Goal: Navigation & Orientation: Find specific page/section

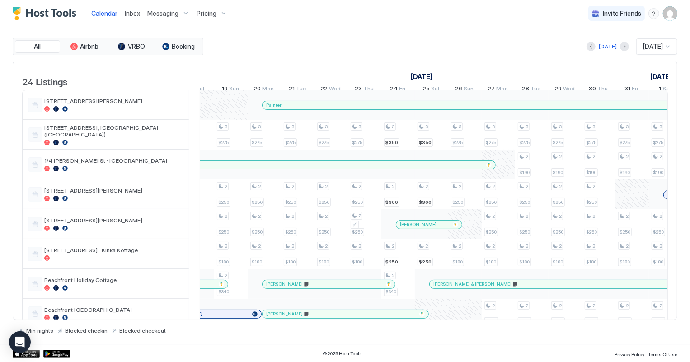
scroll to position [0, 856]
click at [132, 10] on span "Inbox" at bounding box center [132, 13] width 15 height 8
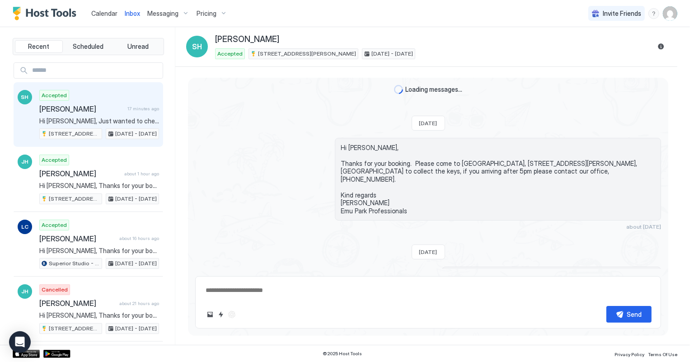
scroll to position [99, 0]
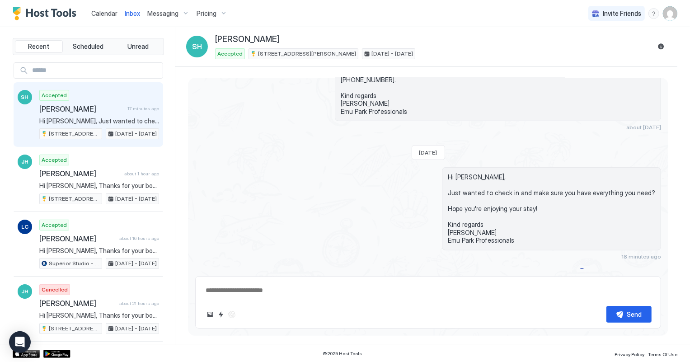
click at [107, 14] on span "Calendar" at bounding box center [104, 13] width 26 height 8
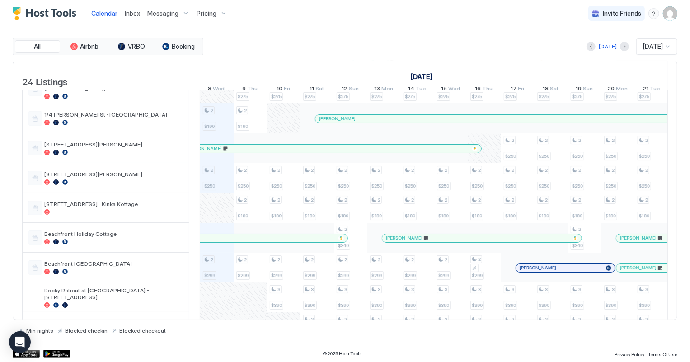
scroll to position [82, 0]
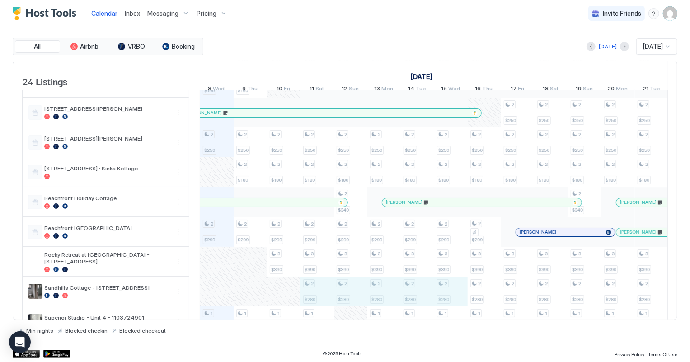
drag, startPoint x: 321, startPoint y: 294, endPoint x: 445, endPoint y: 297, distance: 124.4
click at [445, 297] on div "3 $280 2 $190 2 $250 2 $299 1 $255 2 $380 1 $255 1 $140 1 $140 2 $220 3 $350 3 …" at bounding box center [601, 367] width 1807 height 716
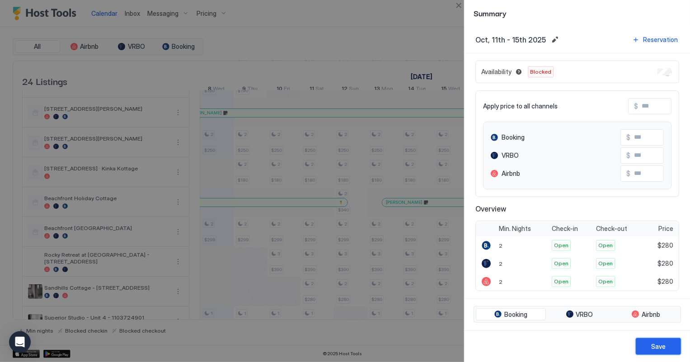
click at [660, 347] on div "Save" at bounding box center [658, 346] width 14 height 9
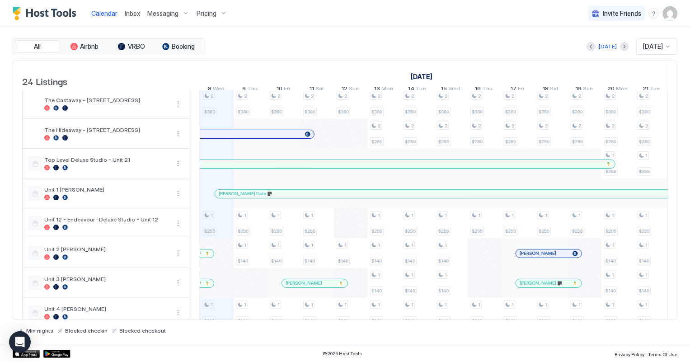
scroll to position [452, 0]
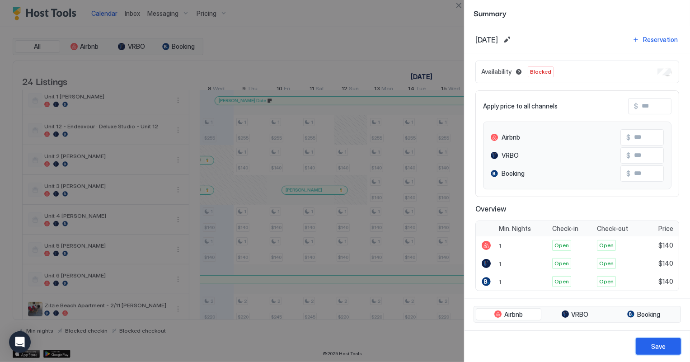
click at [674, 344] on button "Save" at bounding box center [658, 346] width 45 height 17
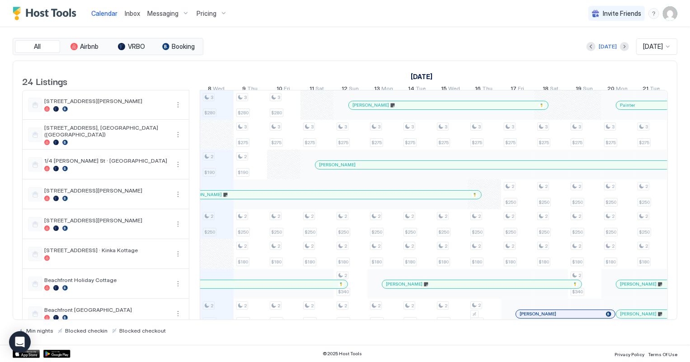
scroll to position [0, 0]
click at [102, 16] on span "Calendar" at bounding box center [104, 13] width 26 height 8
click at [136, 12] on span "Inbox" at bounding box center [132, 13] width 15 height 8
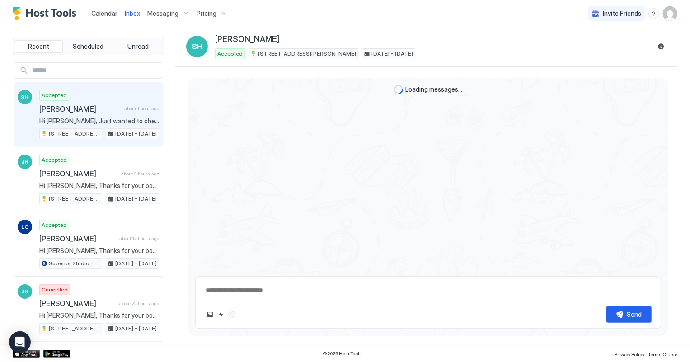
scroll to position [99, 0]
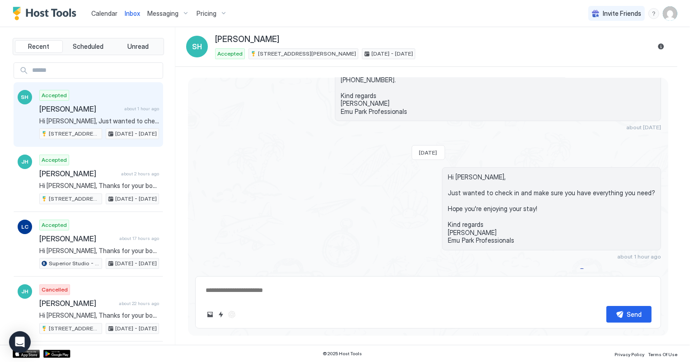
click at [109, 13] on span "Calendar" at bounding box center [104, 13] width 26 height 8
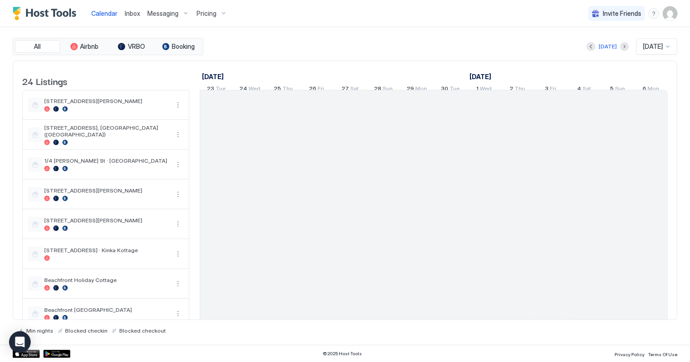
scroll to position [0, 502]
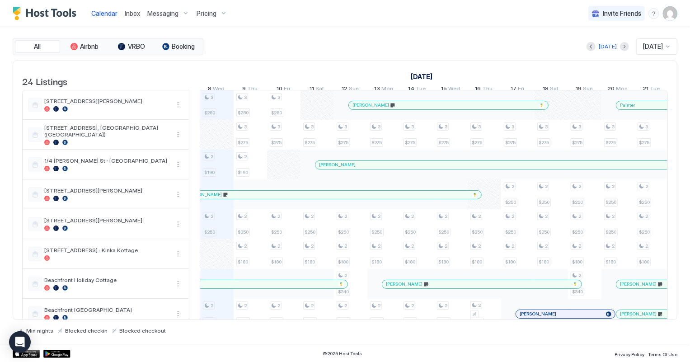
click at [135, 14] on span "Inbox" at bounding box center [132, 13] width 15 height 8
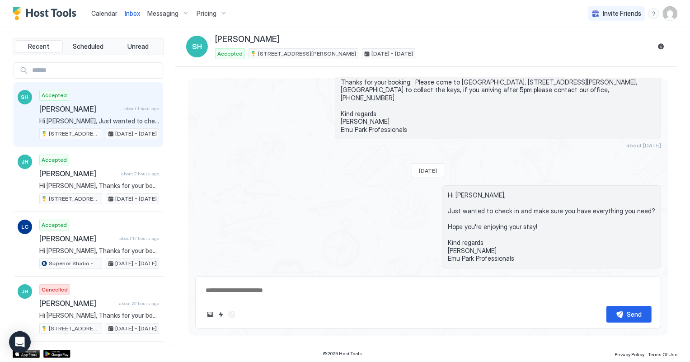
scroll to position [99, 0]
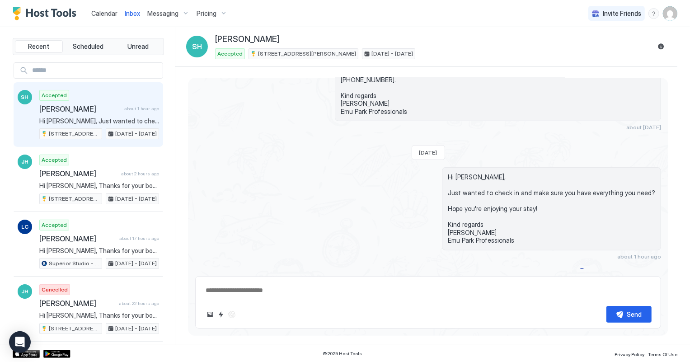
click at [99, 14] on span "Calendar" at bounding box center [104, 13] width 26 height 8
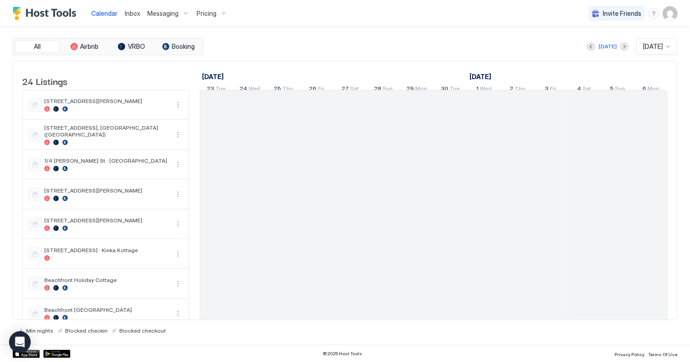
scroll to position [0, 502]
